Goal: Entertainment & Leisure: Browse casually

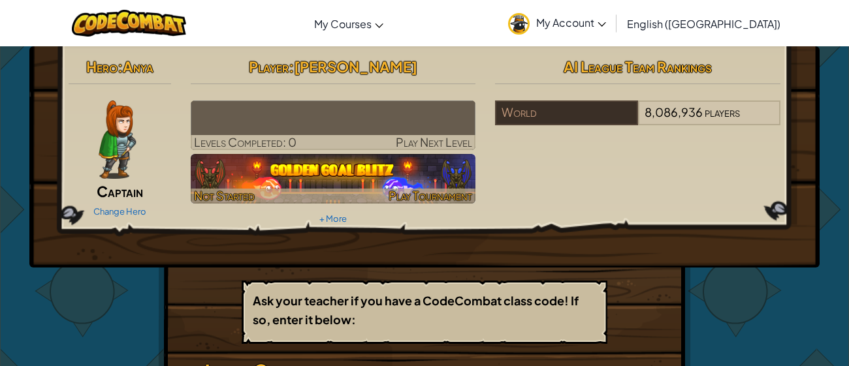
click at [223, 186] on img at bounding box center [333, 179] width 285 height 50
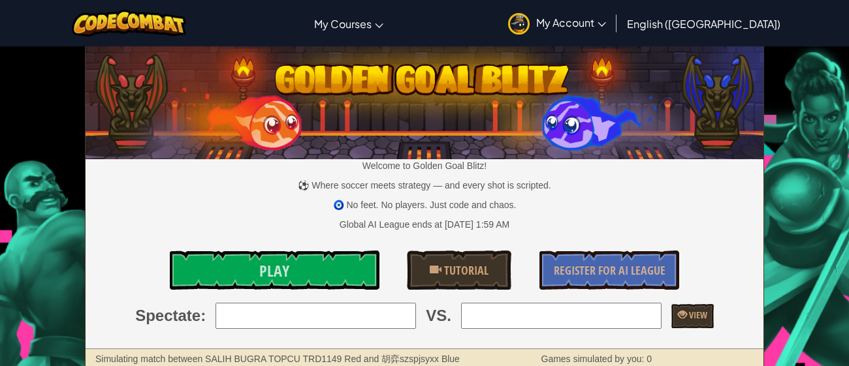
click at [339, 275] on link "Play" at bounding box center [274, 270] width 209 height 39
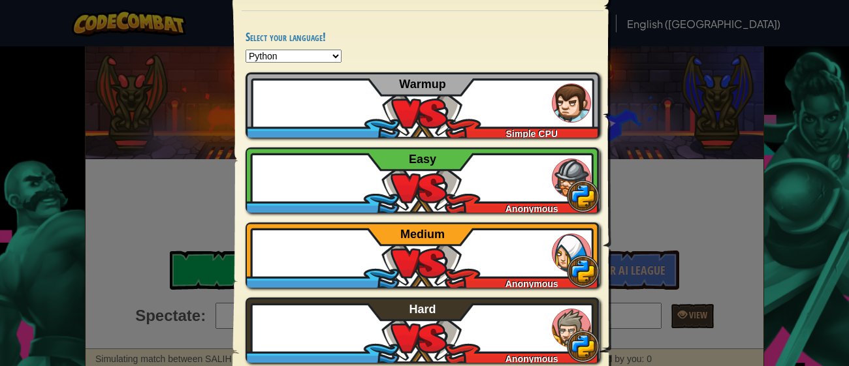
scroll to position [100, 0]
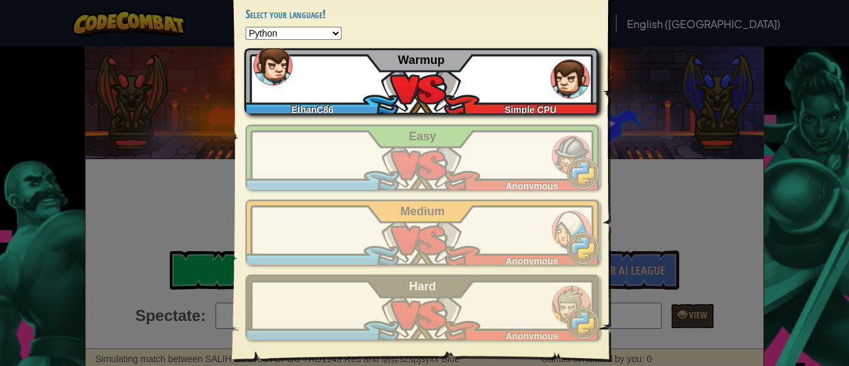
click at [492, 98] on div "EthanC86 Simple CPU Warmup" at bounding box center [421, 80] width 354 height 65
